Goal: Task Accomplishment & Management: Use online tool/utility

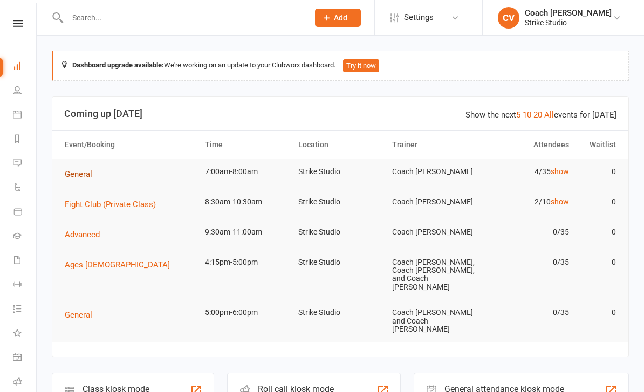
click at [72, 172] on span "General" at bounding box center [79, 174] width 28 height 10
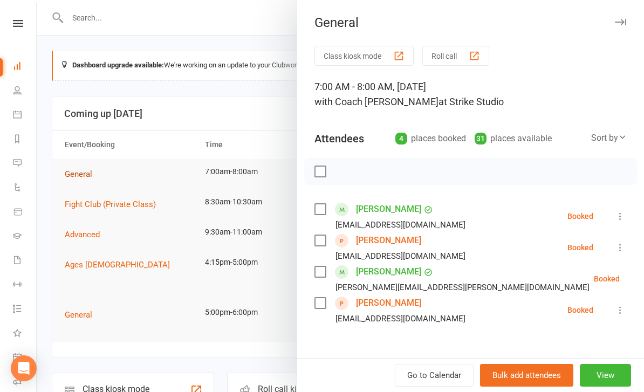
scroll to position [78, 0]
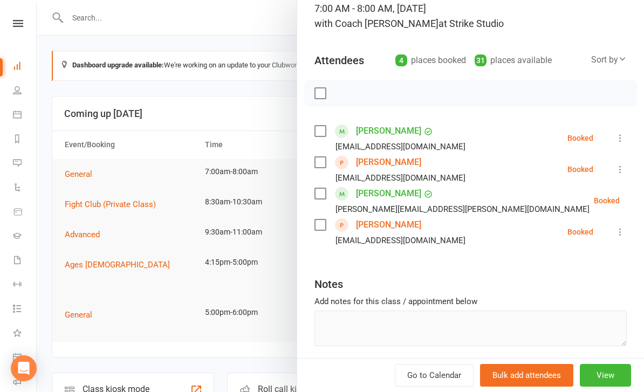
click at [385, 164] on link "[PERSON_NAME]" at bounding box center [388, 162] width 65 height 17
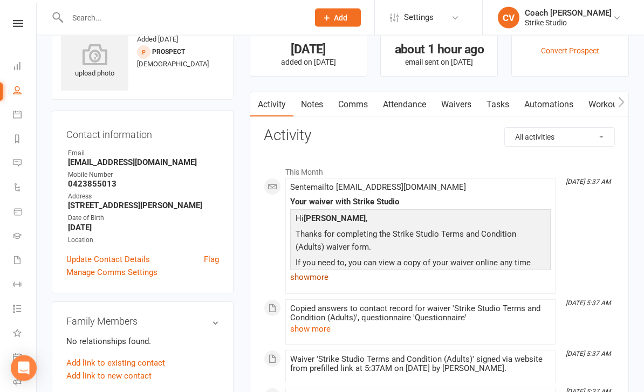
click at [307, 277] on link "show more" at bounding box center [420, 277] width 261 height 15
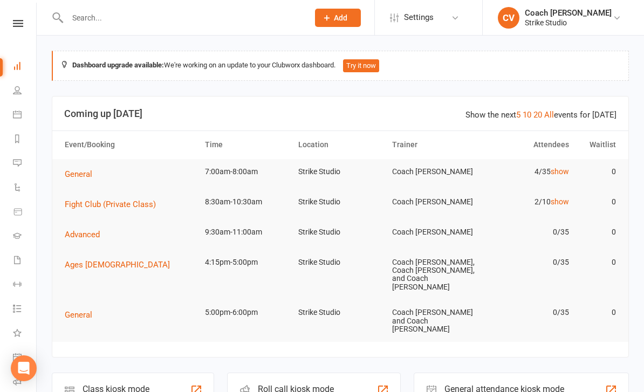
click at [85, 164] on td "General" at bounding box center [130, 174] width 140 height 30
click at [76, 175] on span "General" at bounding box center [79, 174] width 28 height 10
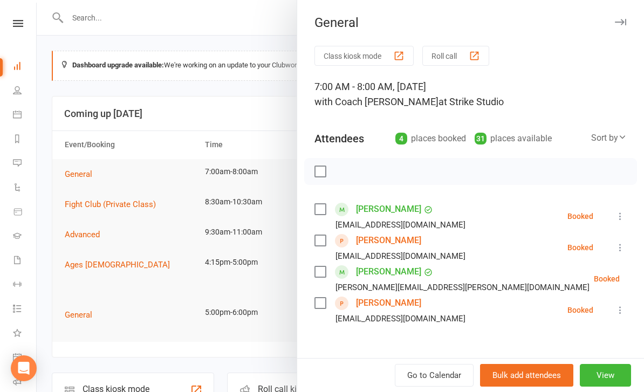
click at [376, 301] on link "[PERSON_NAME]" at bounding box center [388, 303] width 65 height 17
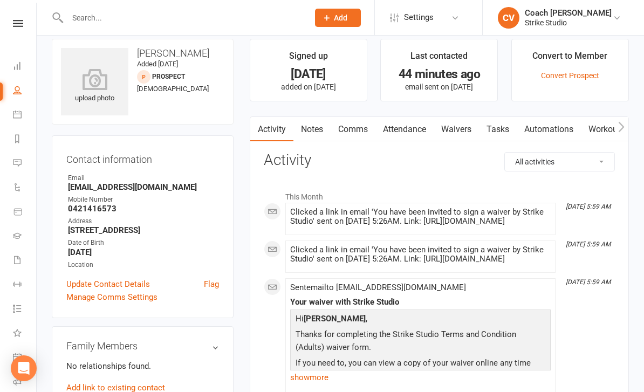
scroll to position [12, 0]
click at [463, 129] on link "Waivers" at bounding box center [456, 129] width 45 height 25
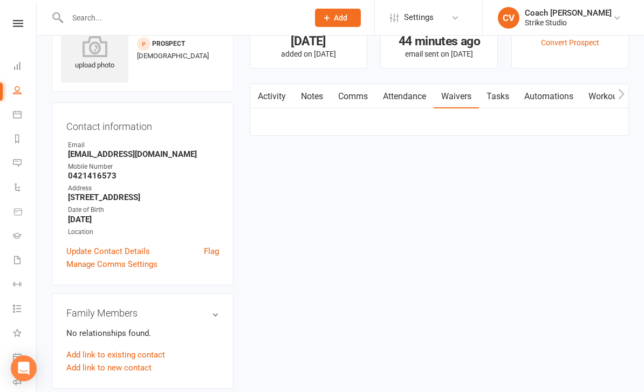
scroll to position [47, 0]
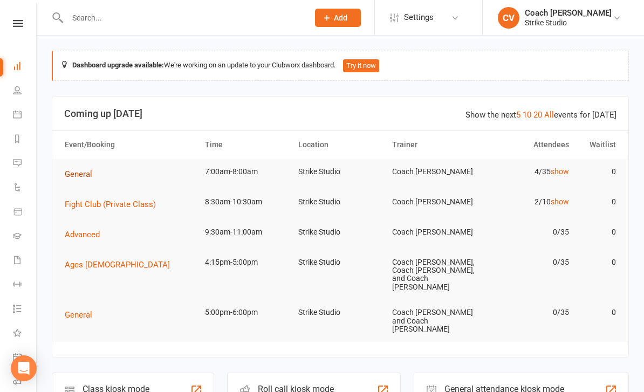
click at [88, 171] on span "General" at bounding box center [79, 174] width 28 height 10
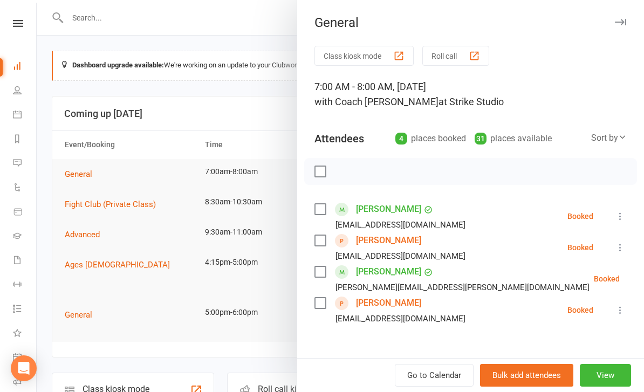
click at [120, 284] on div at bounding box center [341, 196] width 608 height 392
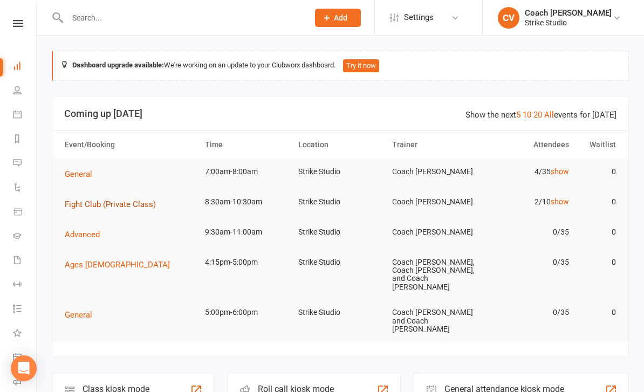
click at [139, 198] on button "Fight Club (Private Class)" at bounding box center [114, 204] width 99 height 13
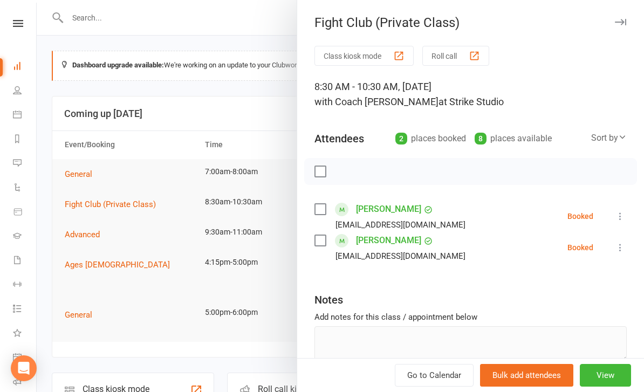
click at [226, 126] on div at bounding box center [341, 196] width 608 height 392
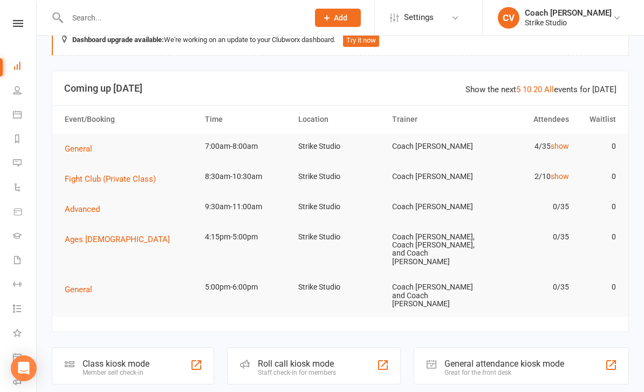
scroll to position [32, 0]
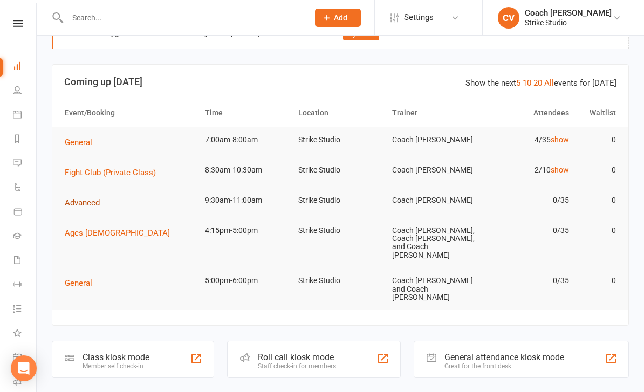
click at [87, 199] on span "Advanced" at bounding box center [82, 203] width 35 height 10
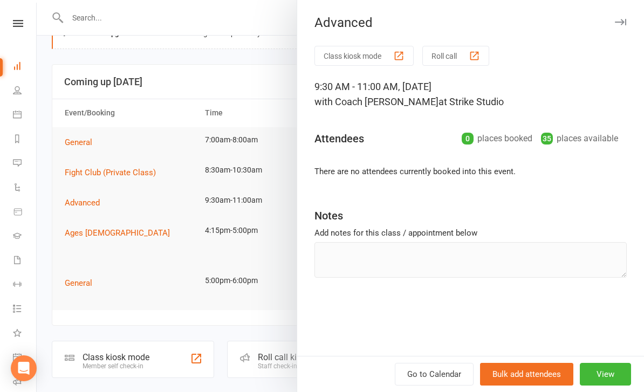
click at [178, 225] on div at bounding box center [341, 196] width 608 height 392
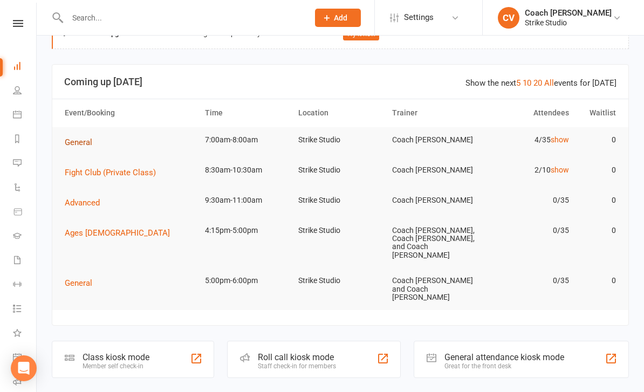
click at [89, 146] on button "General" at bounding box center [82, 142] width 35 height 13
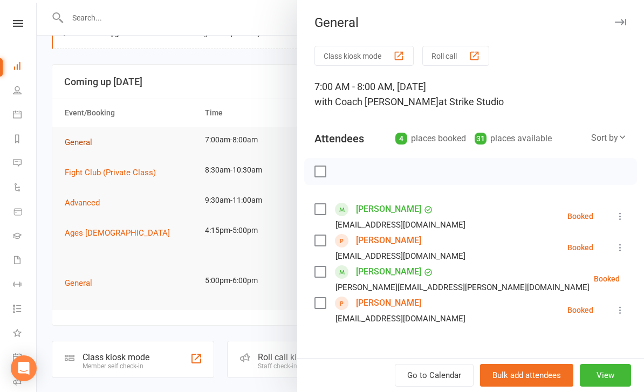
scroll to position [24, 0]
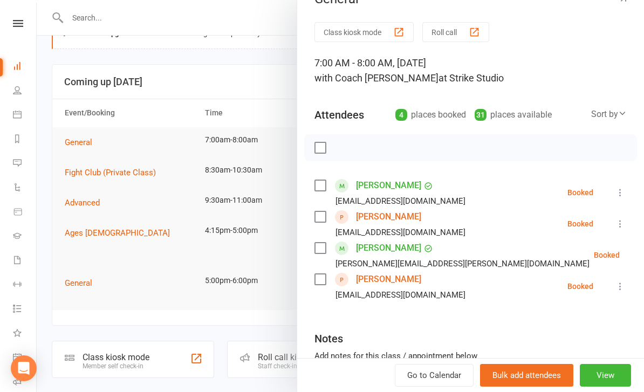
click at [356, 41] on button "Class kiosk mode" at bounding box center [364, 32] width 99 height 20
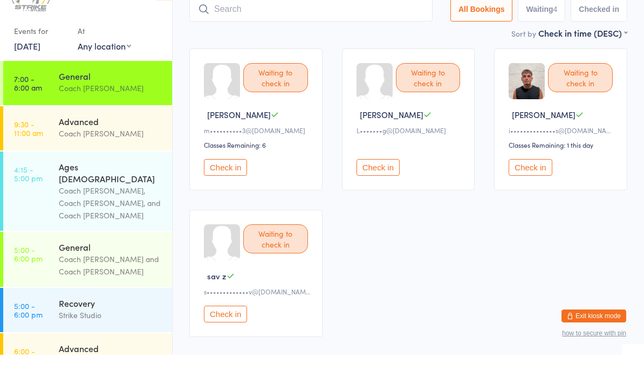
scroll to position [64, 0]
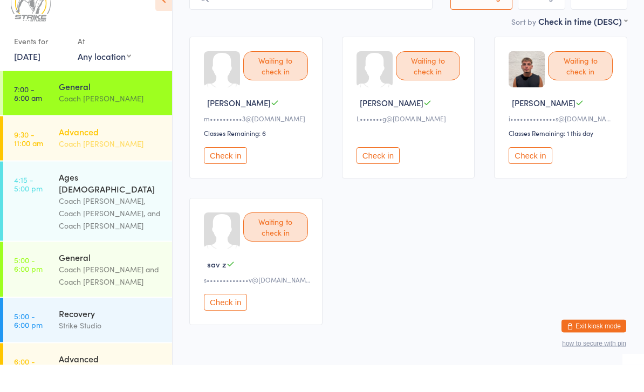
click at [165, 144] on div "Advanced Coach Vinay" at bounding box center [115, 165] width 113 height 43
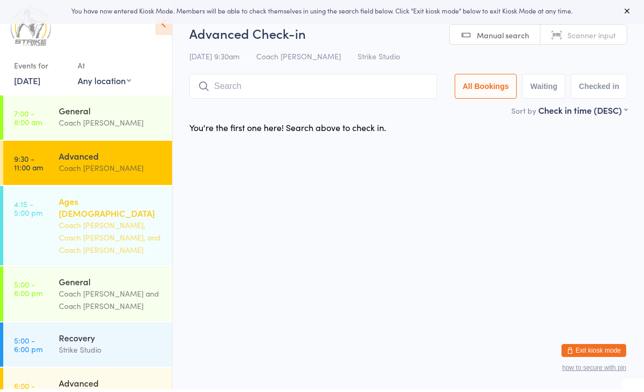
click at [114, 225] on div "Coach [PERSON_NAME], Coach [PERSON_NAME], and Coach [PERSON_NAME]" at bounding box center [111, 240] width 104 height 37
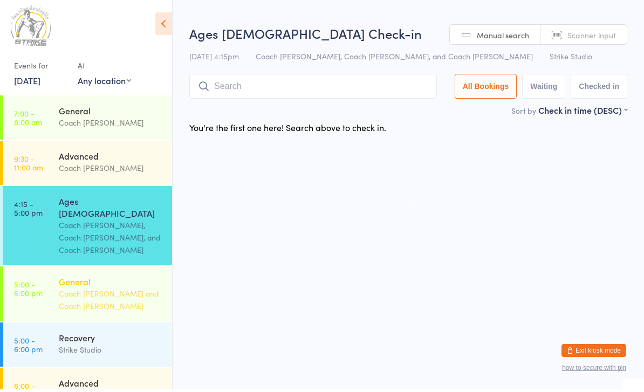
click at [113, 290] on div "Coach [PERSON_NAME] and Coach [PERSON_NAME]" at bounding box center [111, 302] width 104 height 25
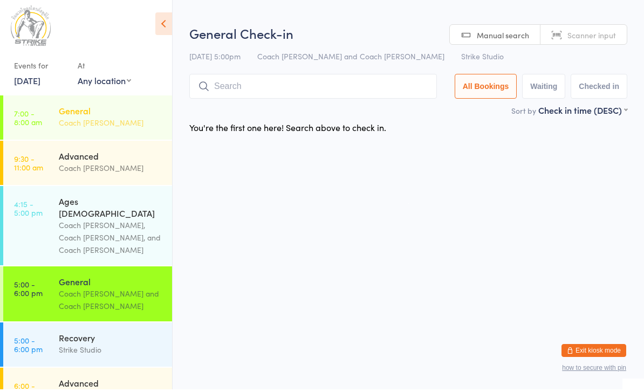
click at [134, 134] on div "General Coach Vinay" at bounding box center [115, 119] width 113 height 43
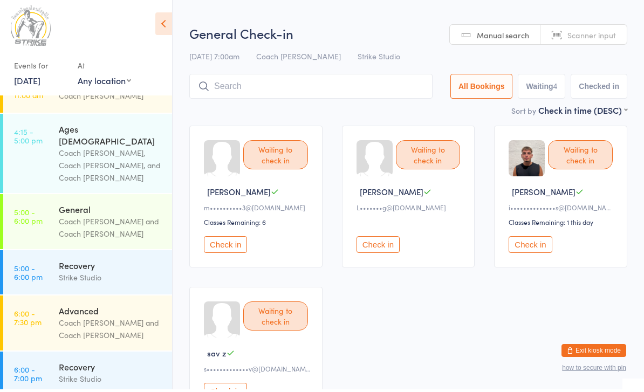
scroll to position [72, 0]
click at [96, 320] on div "Coach Chris and Coach Bella" at bounding box center [111, 332] width 104 height 25
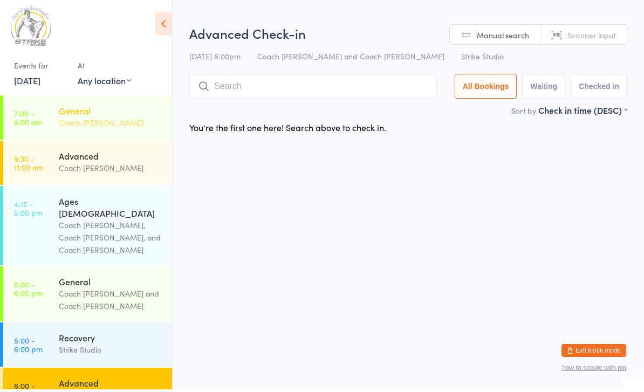
click at [107, 134] on div "General Coach Vinay" at bounding box center [115, 119] width 113 height 43
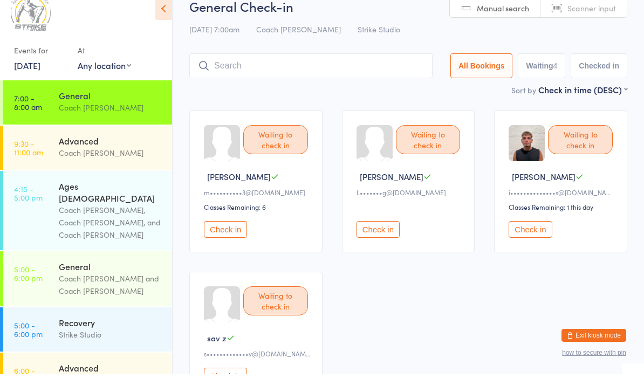
scroll to position [1, 0]
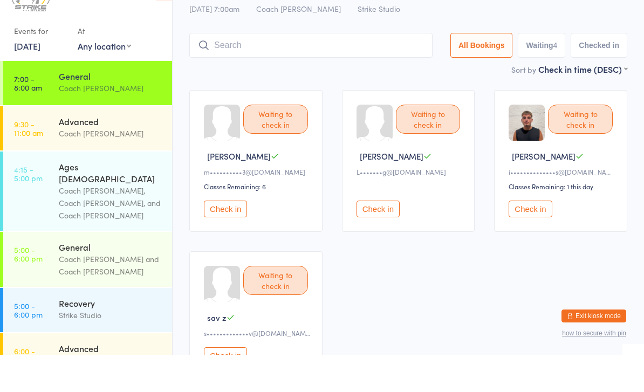
click at [535, 238] on button "Check in" at bounding box center [530, 246] width 43 height 17
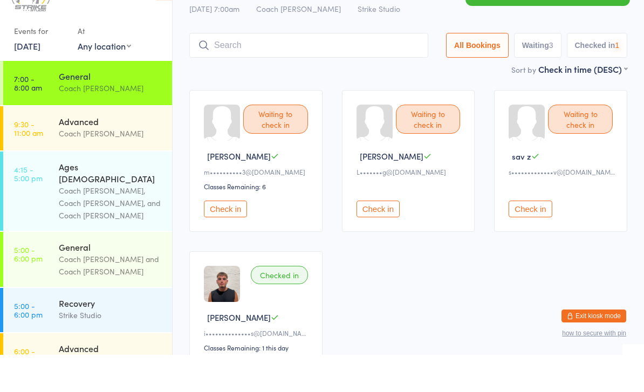
scroll to position [39, 0]
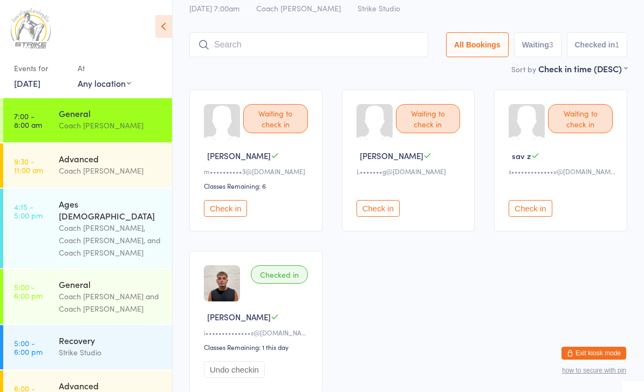
click at [382, 217] on button "Check in" at bounding box center [378, 208] width 43 height 17
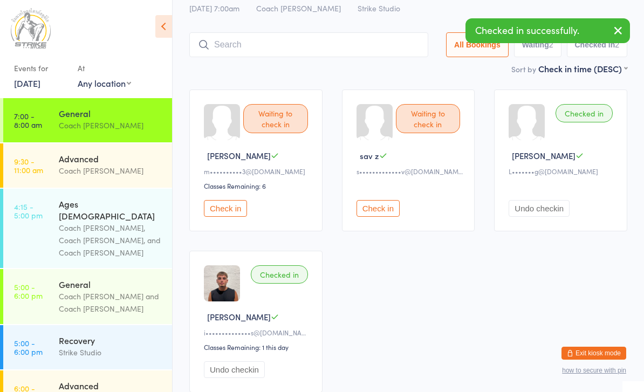
click at [376, 213] on button "Check in" at bounding box center [378, 208] width 43 height 17
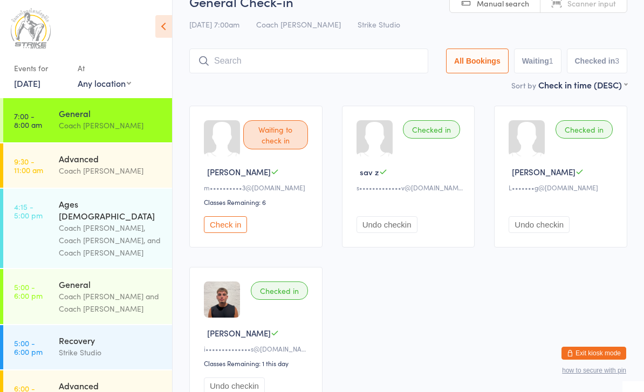
scroll to position [29, 0]
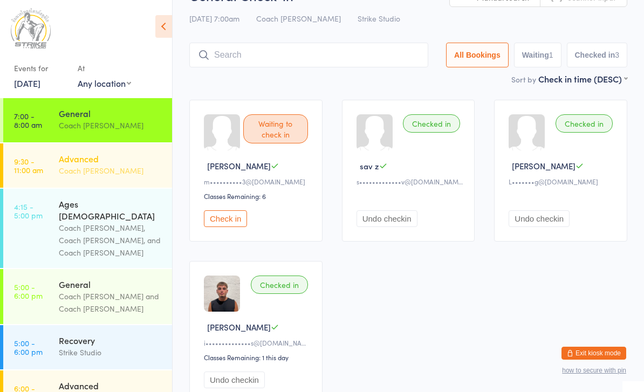
click at [122, 178] on div "Advanced Coach Vinay" at bounding box center [115, 165] width 113 height 43
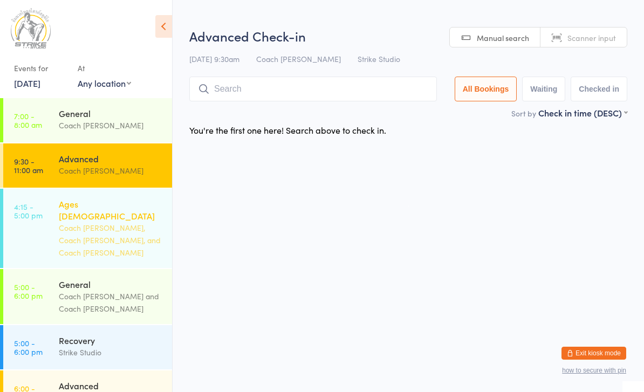
click at [107, 243] on div "Ages 6-14 Coach Bella, Coach Adi, and Coach Quang" at bounding box center [115, 228] width 113 height 79
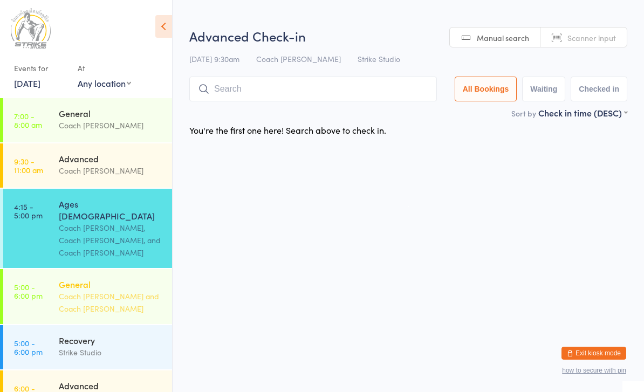
click at [106, 291] on div "Coach [PERSON_NAME] and Coach [PERSON_NAME]" at bounding box center [111, 302] width 104 height 25
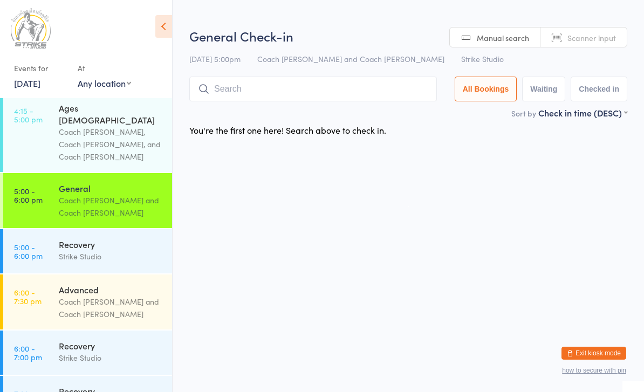
scroll to position [100, 0]
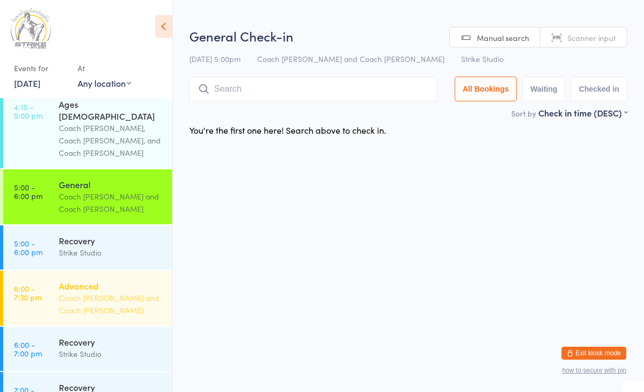
click at [126, 280] on div "Advanced" at bounding box center [111, 286] width 104 height 12
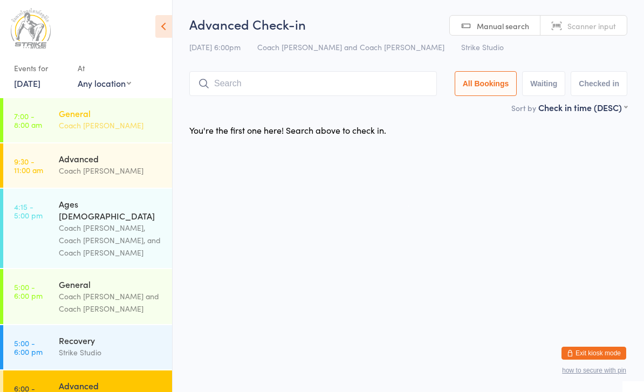
click at [123, 140] on div "General Coach Vinay" at bounding box center [115, 119] width 113 height 43
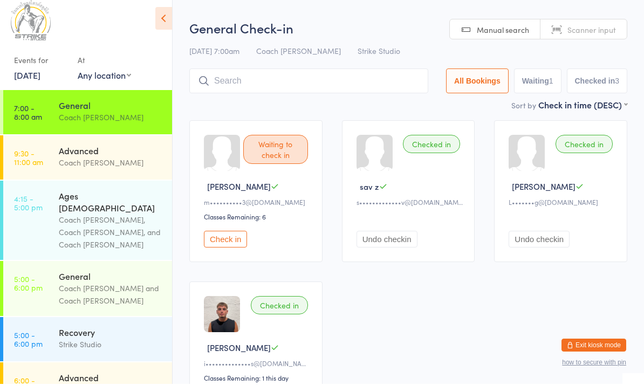
scroll to position [6, 0]
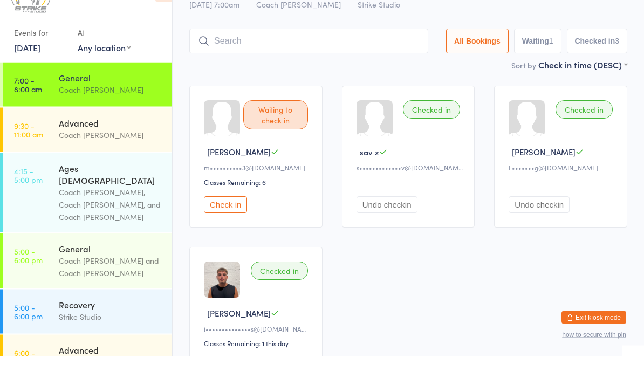
click at [239, 233] on button "Check in" at bounding box center [225, 241] width 43 height 17
